Goal: Information Seeking & Learning: Learn about a topic

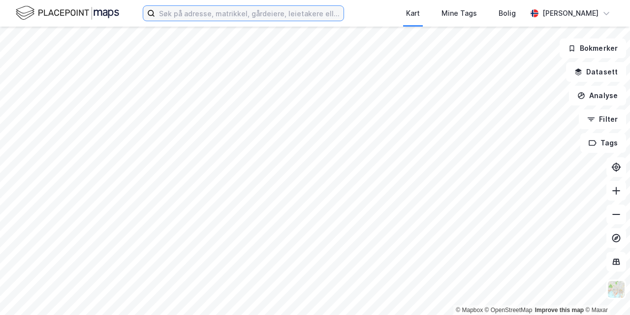
click at [164, 13] on input at bounding box center [249, 13] width 189 height 15
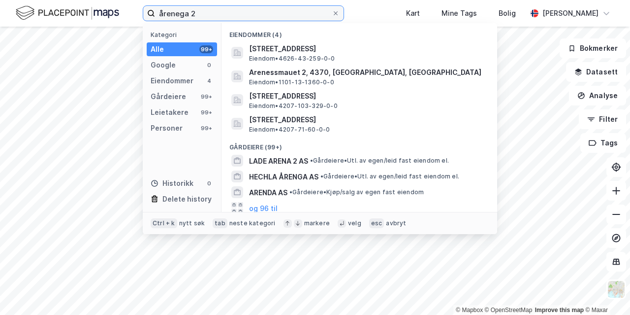
click at [180, 14] on input "årenega 2" at bounding box center [243, 13] width 177 height 15
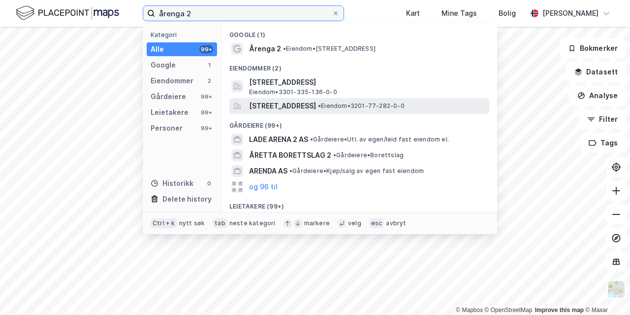
type input "årenga 2"
click at [316, 105] on span "[STREET_ADDRESS]" at bounding box center [282, 106] width 67 height 12
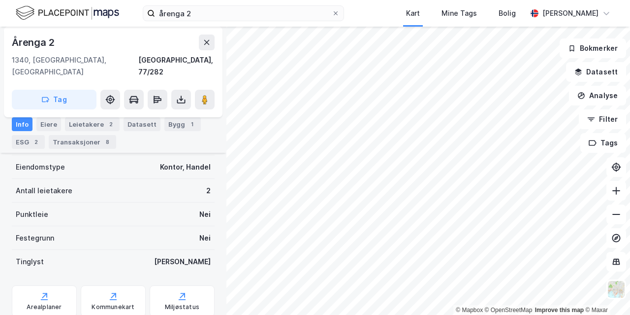
scroll to position [268, 0]
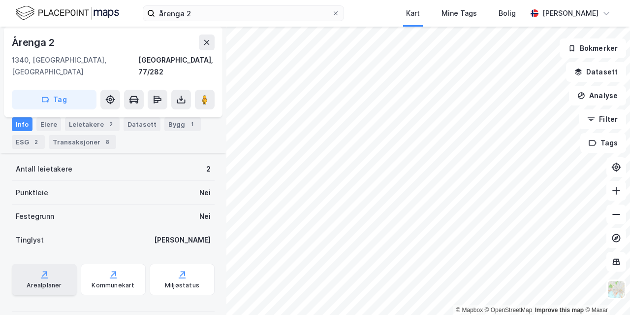
click at [51, 267] on div "Arealplaner" at bounding box center [44, 279] width 65 height 32
